Goal: Find specific page/section: Find specific page/section

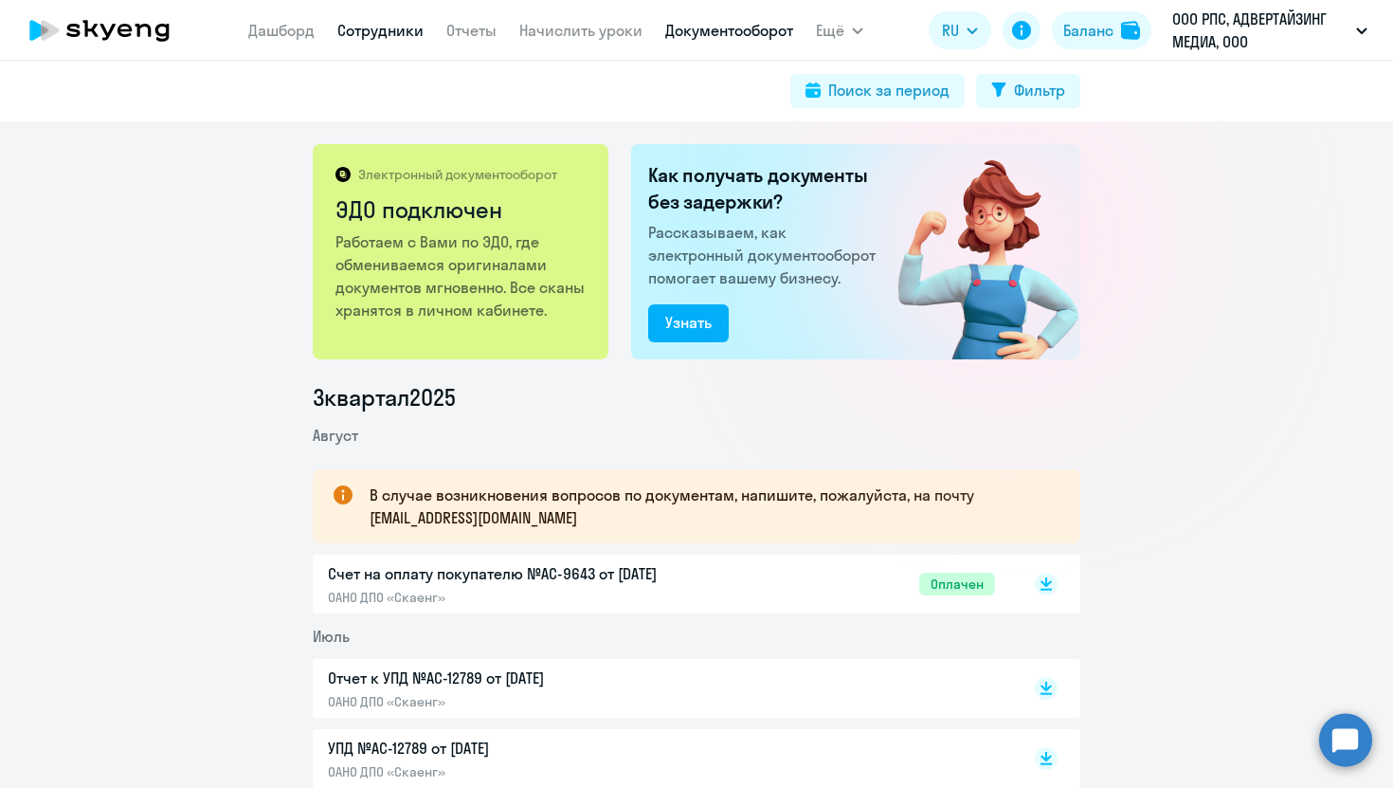
click at [355, 36] on link "Сотрудники" at bounding box center [380, 30] width 86 height 19
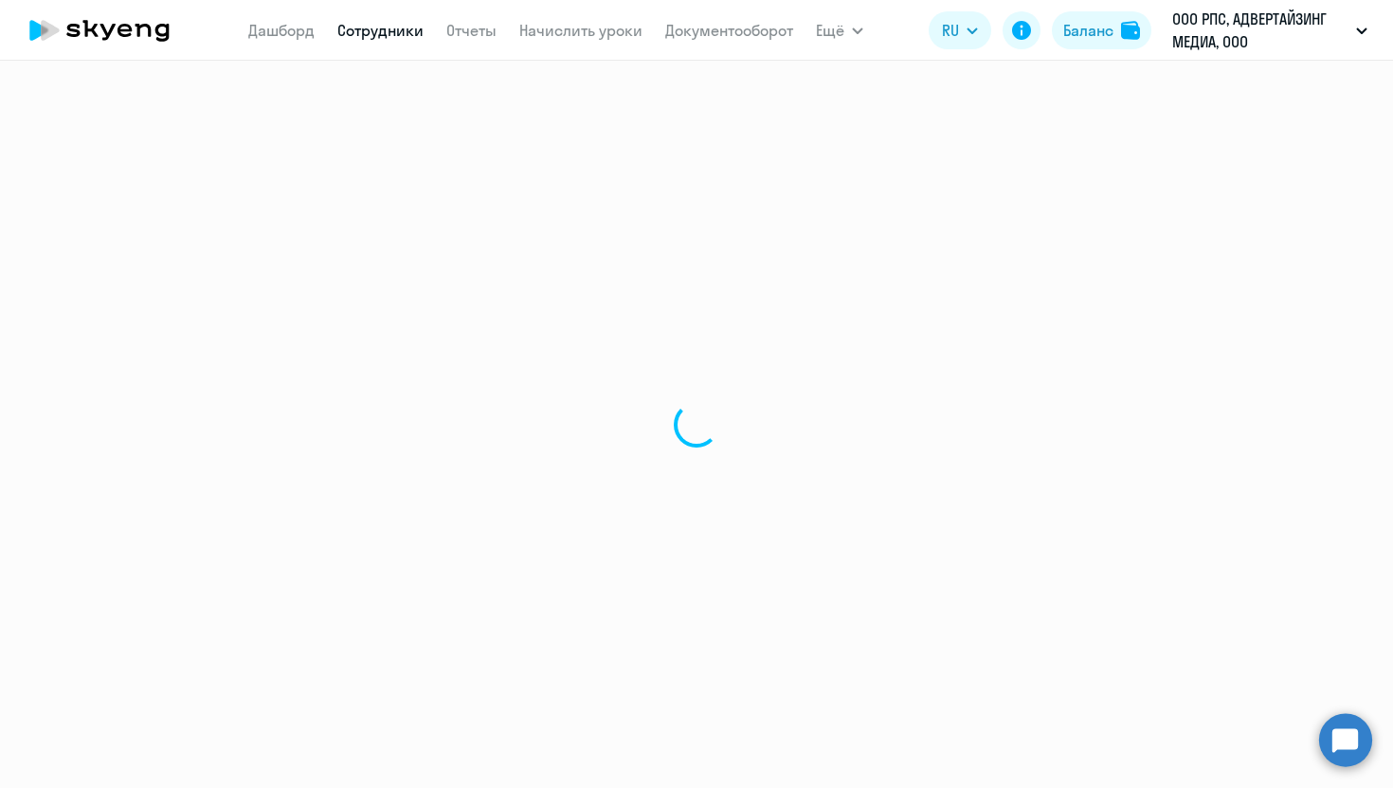
select select "30"
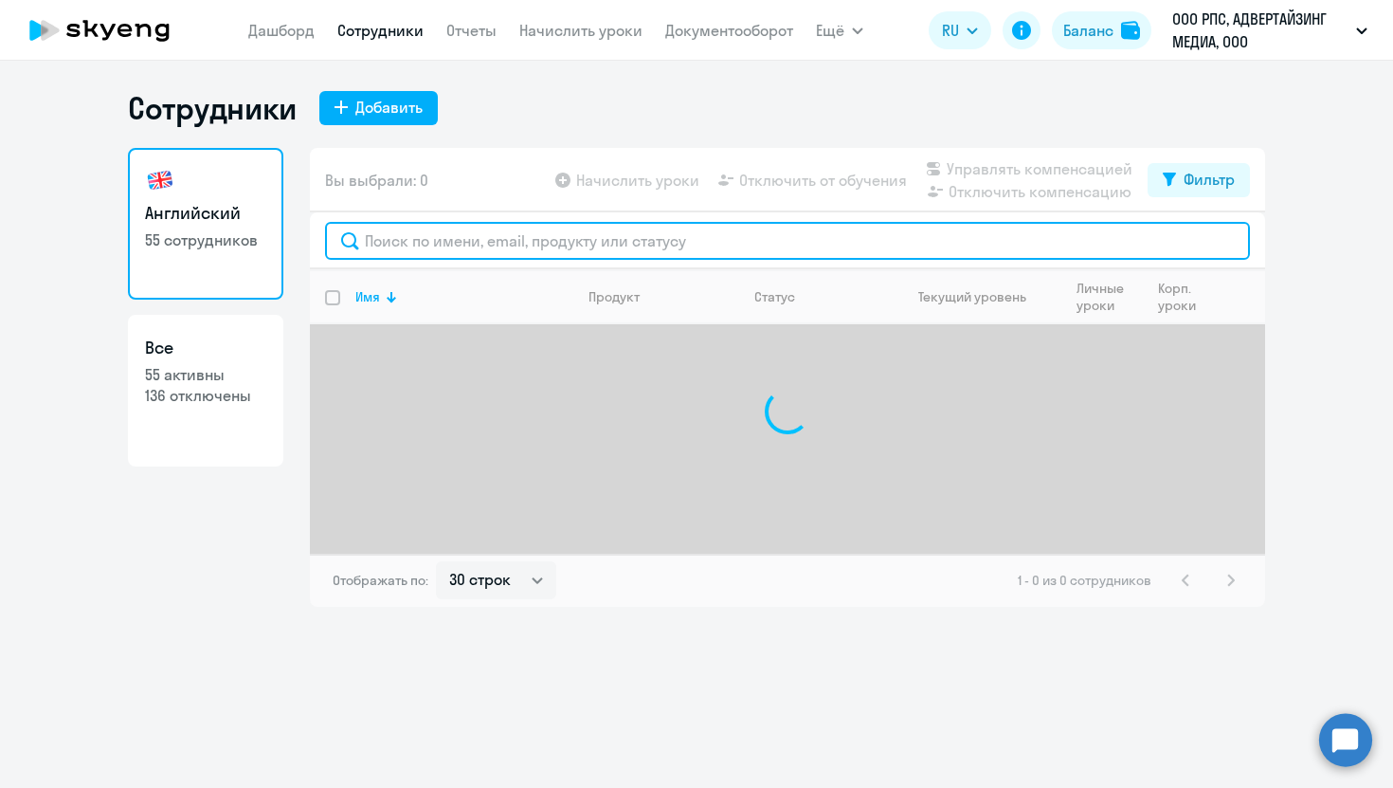
click at [520, 244] on input "text" at bounding box center [787, 241] width 925 height 38
paste input "[URL][DOMAIN_NAME]"
type input "[URL][DOMAIN_NAME]"
drag, startPoint x: 937, startPoint y: 240, endPoint x: 134, endPoint y: 248, distance: 803.7
click at [134, 248] on div "Английский 55 сотрудников Все 55 активны 136 отключены Вы выбрали: 0 Начислить …" at bounding box center [696, 377] width 1137 height 459
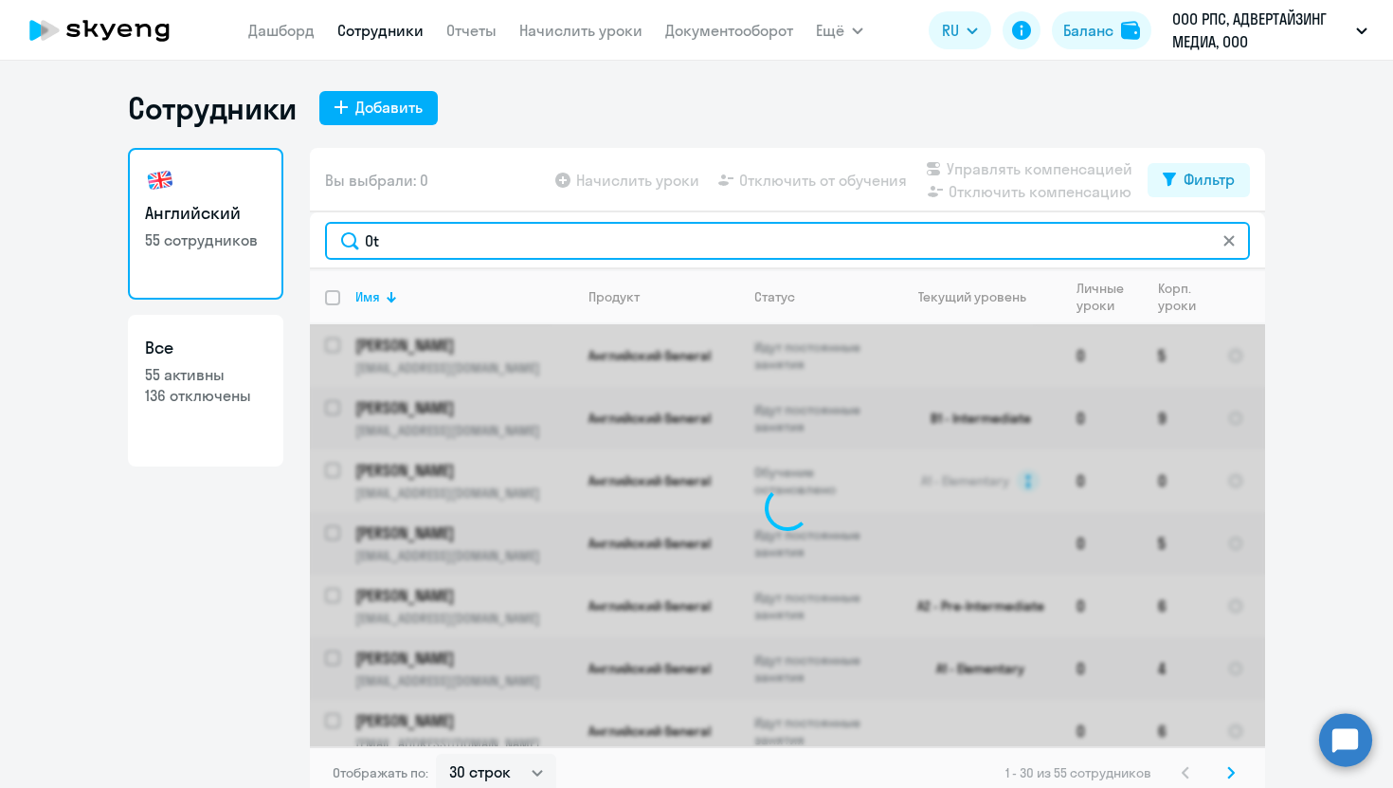
type input "O"
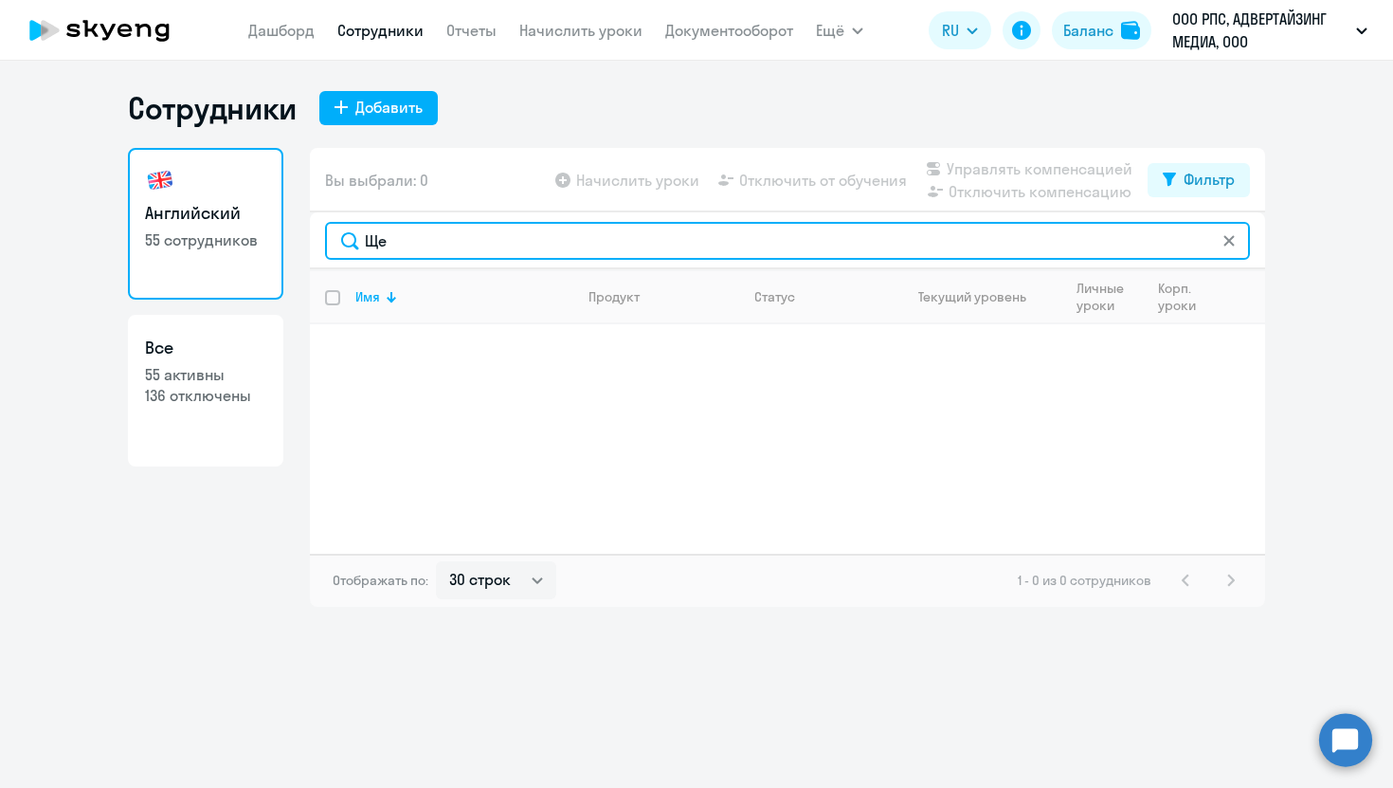
type input "Щ"
